Goal: Obtain resource: Obtain resource

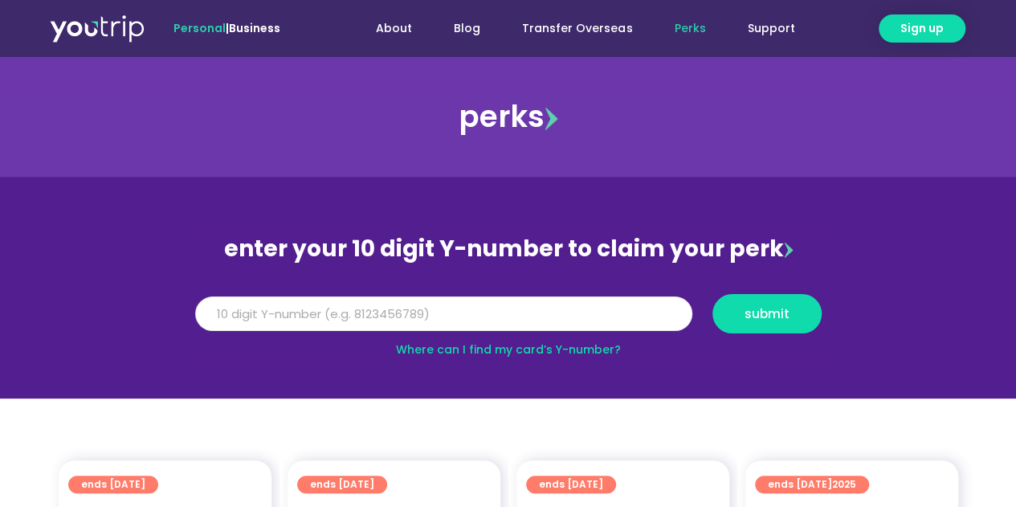
click at [312, 325] on input "Y Number" at bounding box center [443, 313] width 497 height 35
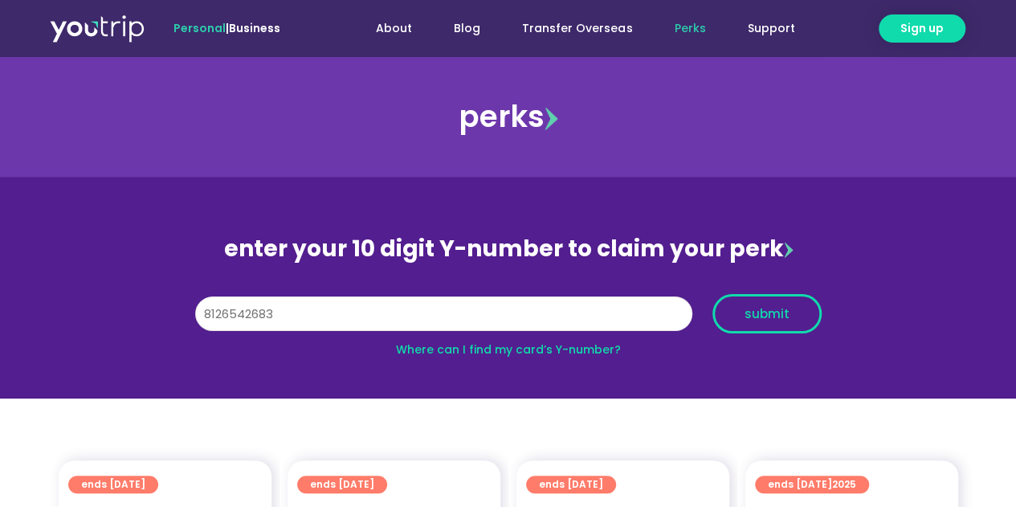
type input "8126542683"
click at [733, 317] on span "submit" at bounding box center [767, 314] width 82 height 12
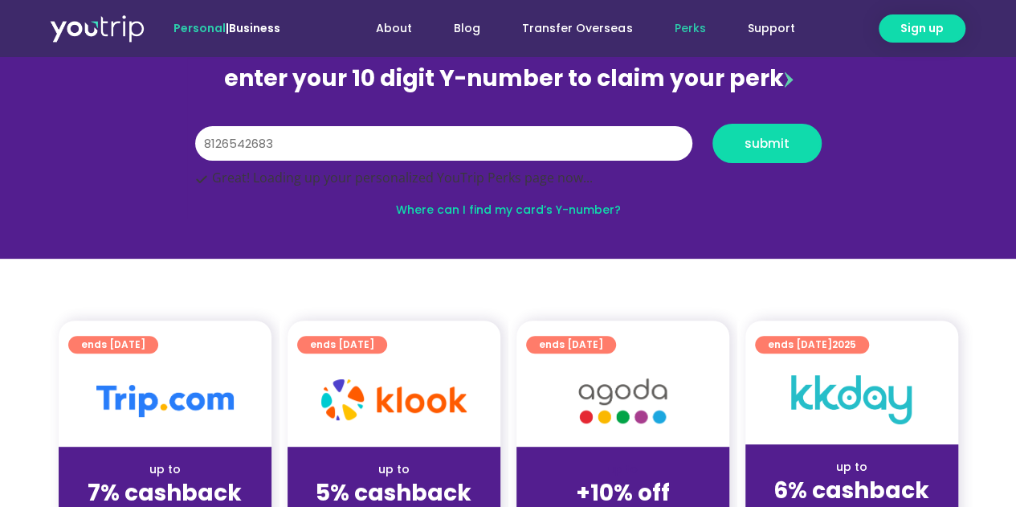
scroll to position [241, 0]
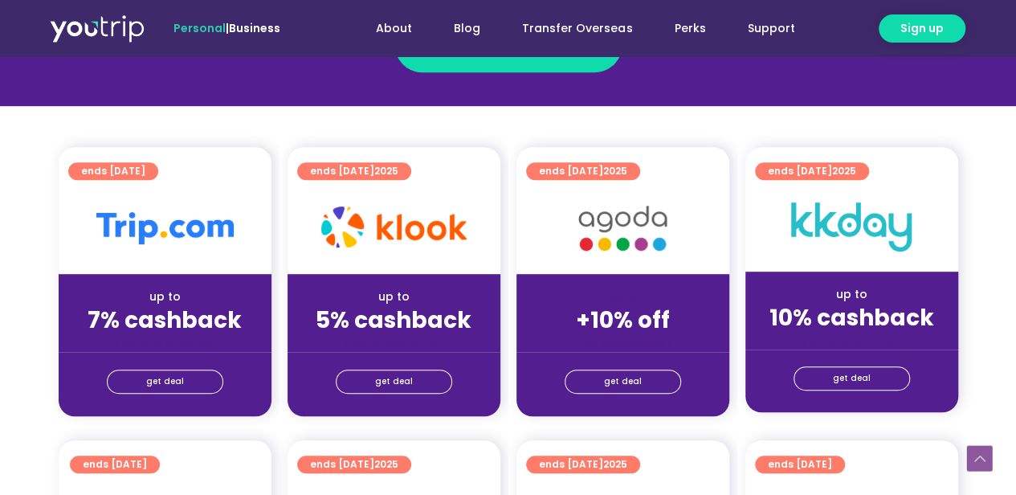
scroll to position [402, 0]
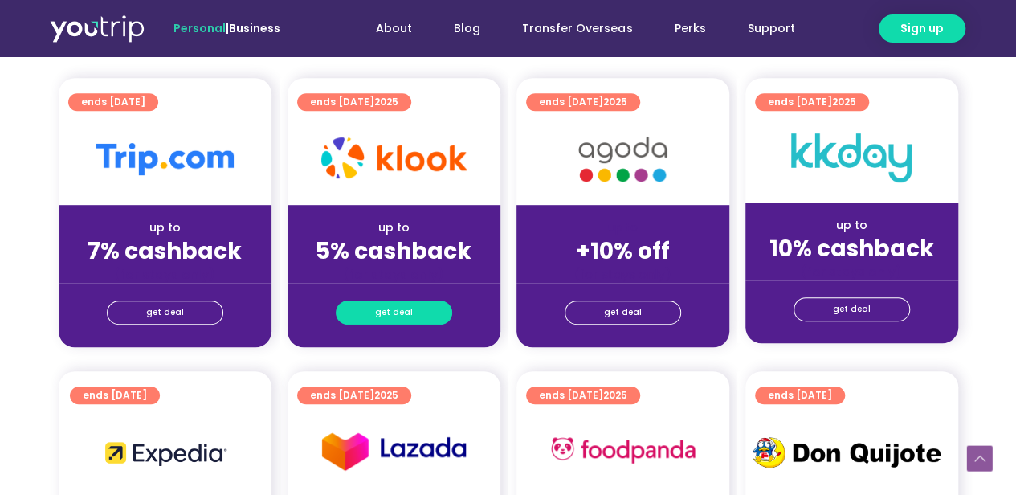
click at [391, 318] on span "get deal" at bounding box center [394, 312] width 38 height 22
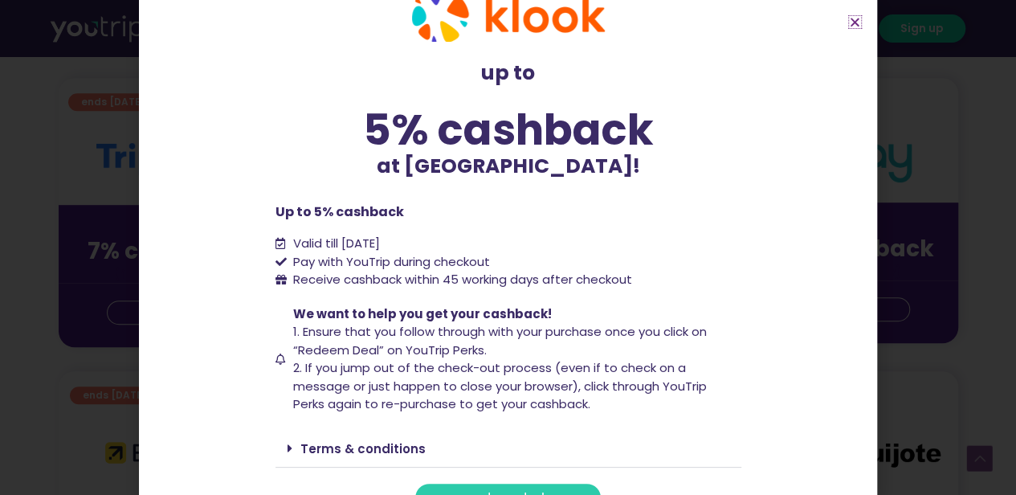
scroll to position [80, 0]
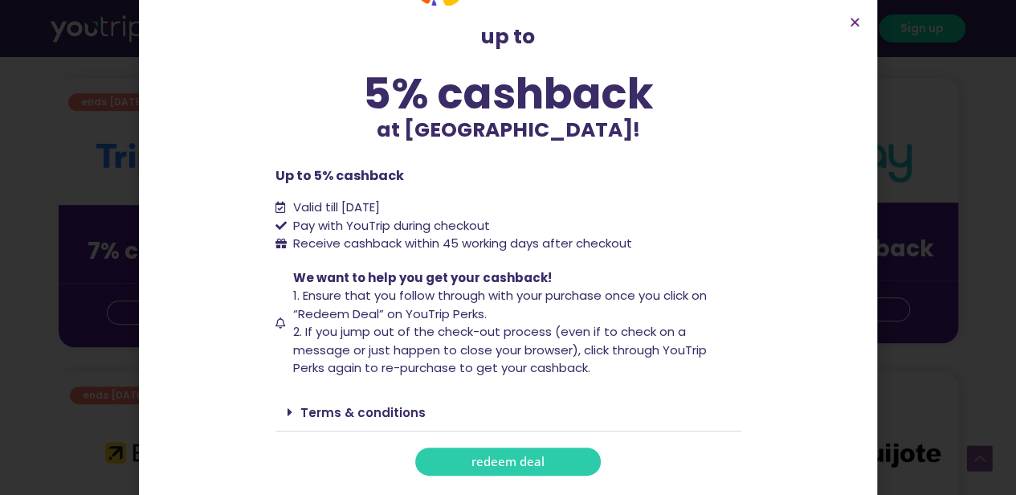
click at [491, 449] on link "redeem deal" at bounding box center [508, 462] width 186 height 28
